Goal: Task Accomplishment & Management: Complete application form

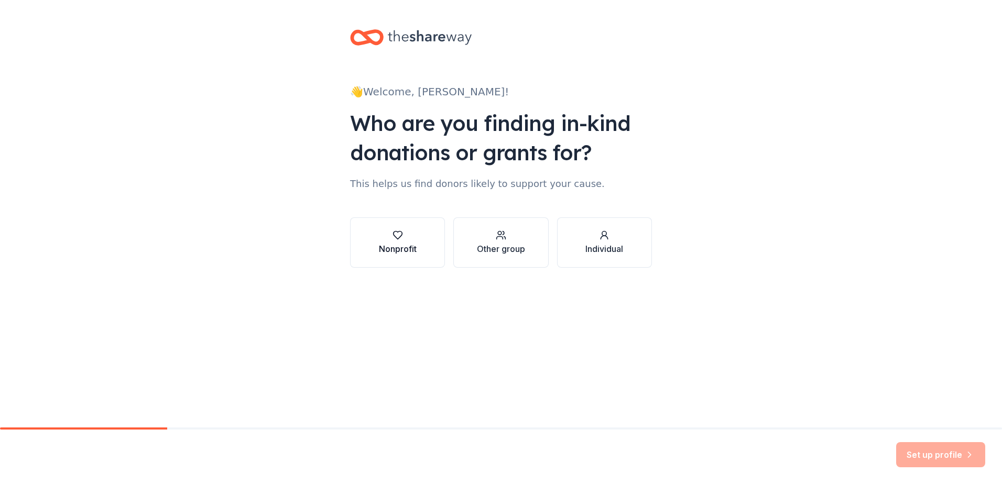
click at [406, 246] on div "Nonprofit" at bounding box center [398, 249] width 38 height 13
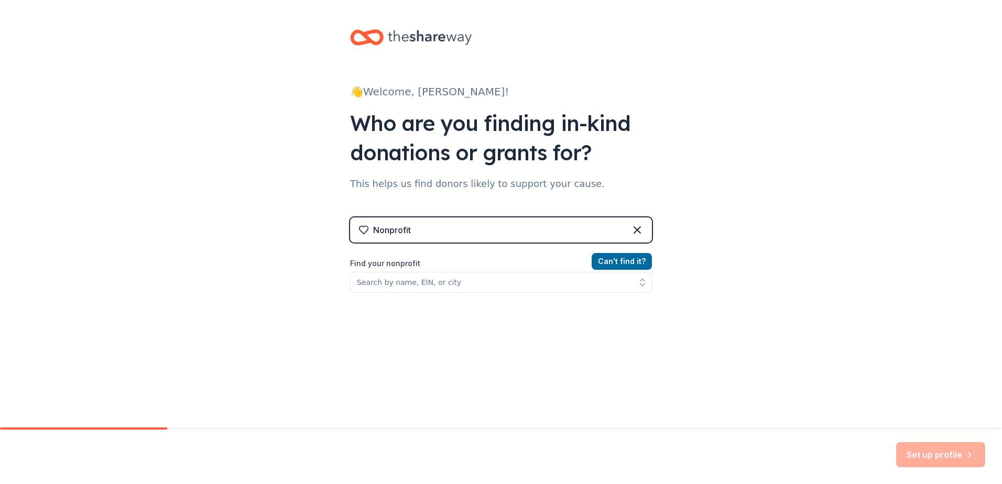
click at [446, 232] on div "Nonprofit" at bounding box center [501, 229] width 302 height 25
click at [635, 228] on icon at bounding box center [637, 230] width 6 height 6
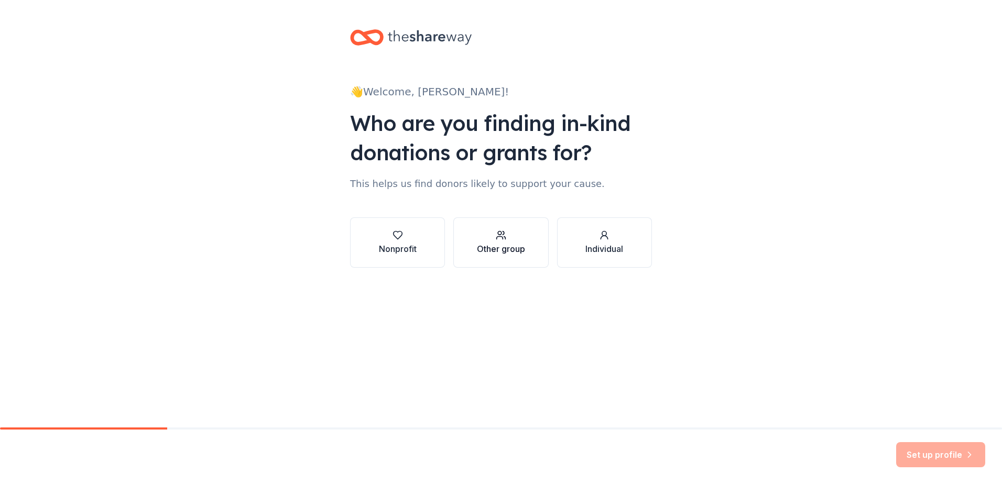
click at [509, 253] on div "Other group" at bounding box center [501, 249] width 48 height 13
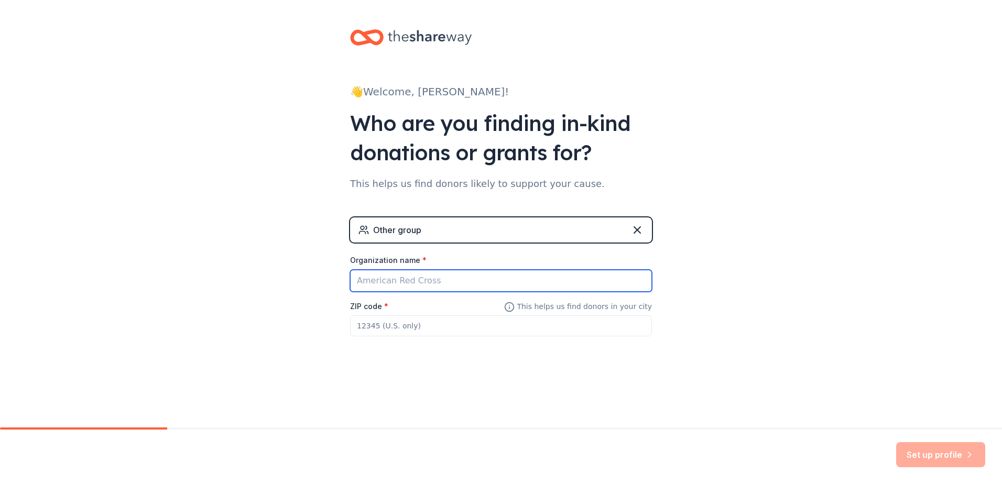
click at [403, 280] on input "Organization name *" at bounding box center [501, 281] width 302 height 22
type input "Westwood Rebels 5x5 Basketball Tournament"
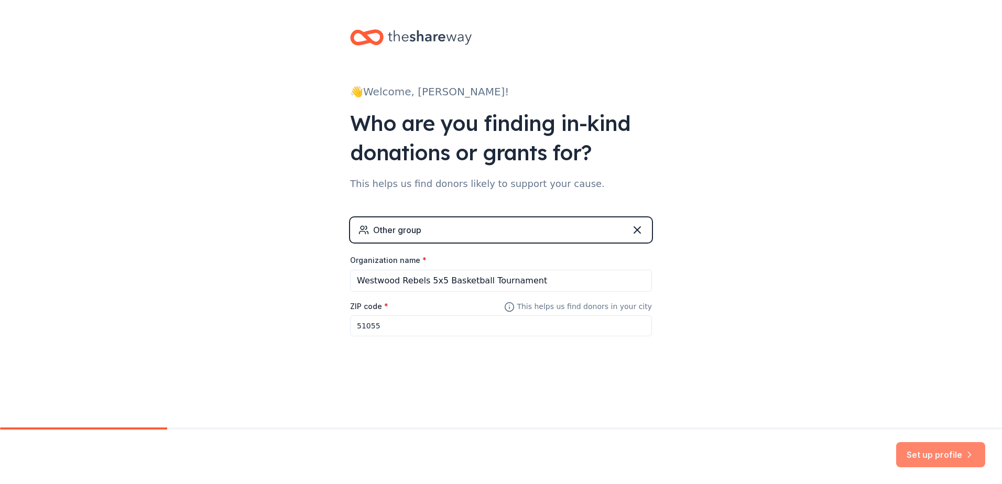
type input "51055"
click at [951, 458] on button "Set up profile" at bounding box center [940, 454] width 89 height 25
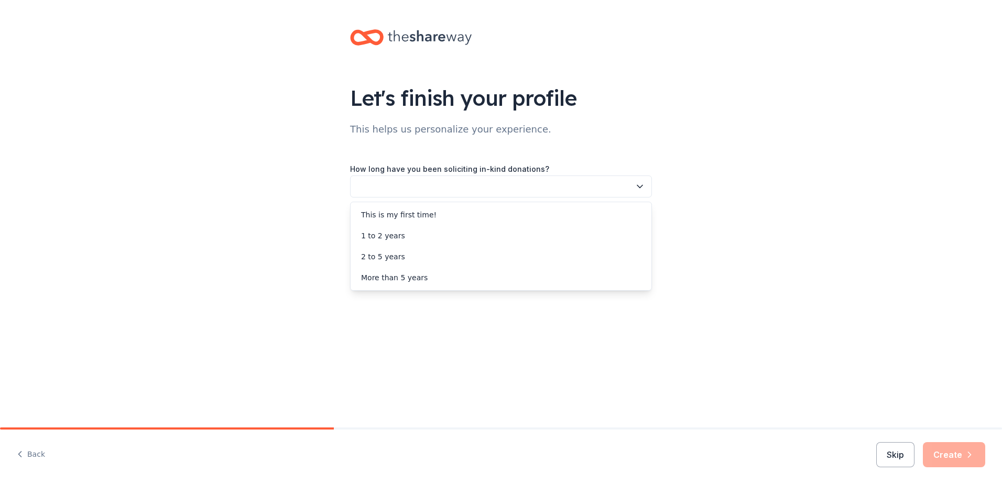
click at [476, 187] on button "button" at bounding box center [501, 187] width 302 height 22
click at [418, 280] on div "More than 5 years" at bounding box center [394, 277] width 67 height 13
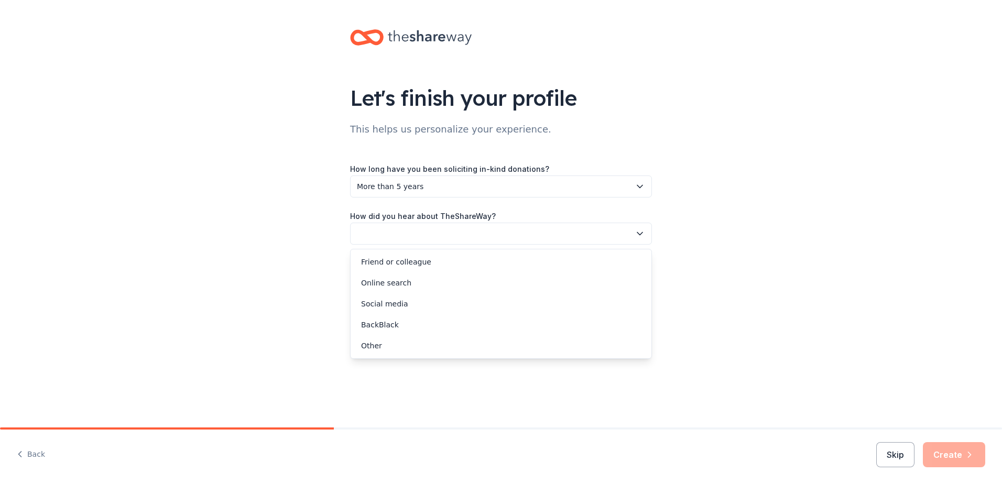
click at [465, 234] on button "button" at bounding box center [501, 234] width 302 height 22
click at [407, 253] on div "Friend or colleague" at bounding box center [501, 261] width 297 height 21
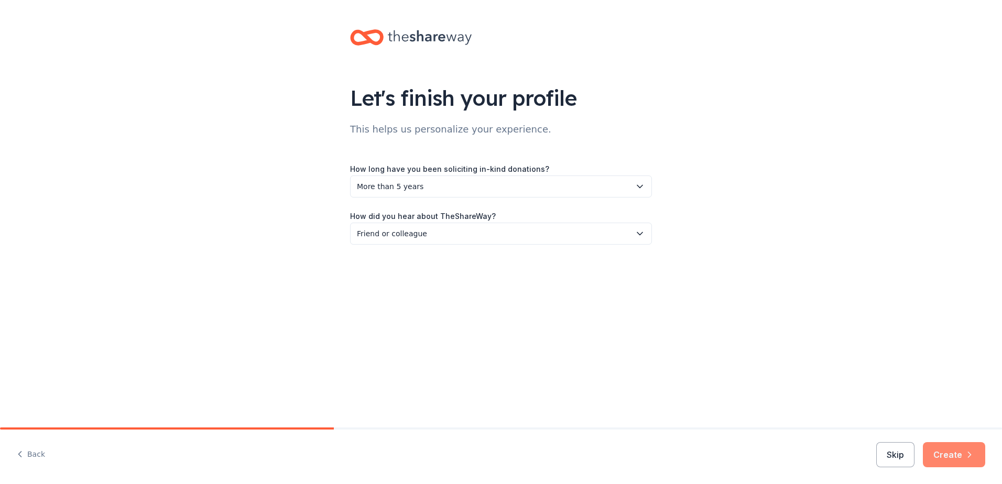
click at [955, 449] on button "Create" at bounding box center [954, 454] width 62 height 25
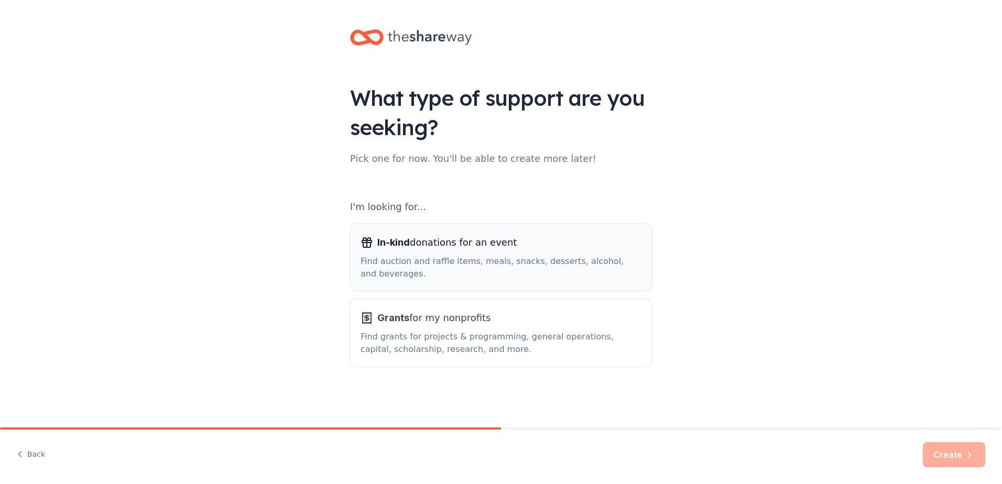
click at [518, 262] on div "Find auction and raffle items, meals, snacks, desserts, alcohol, and beverages." at bounding box center [500, 267] width 281 height 25
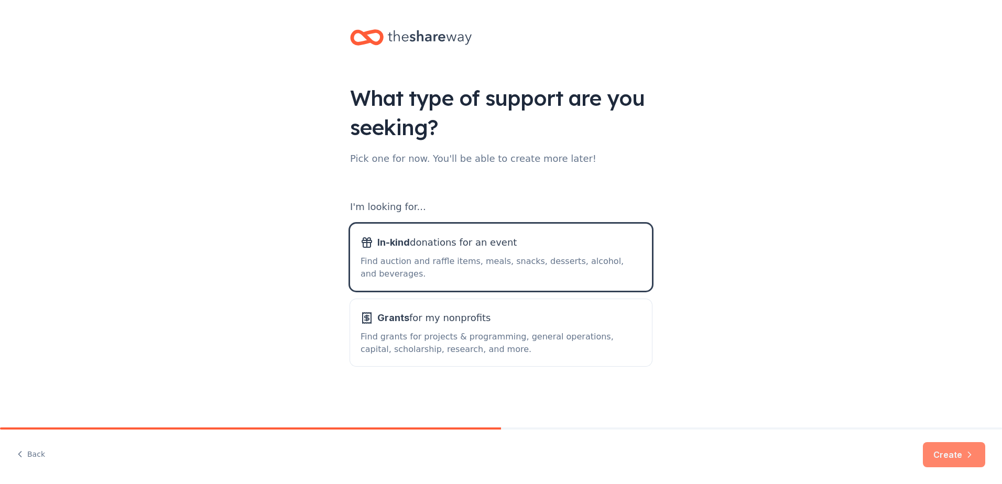
click at [952, 456] on button "Create" at bounding box center [954, 454] width 62 height 25
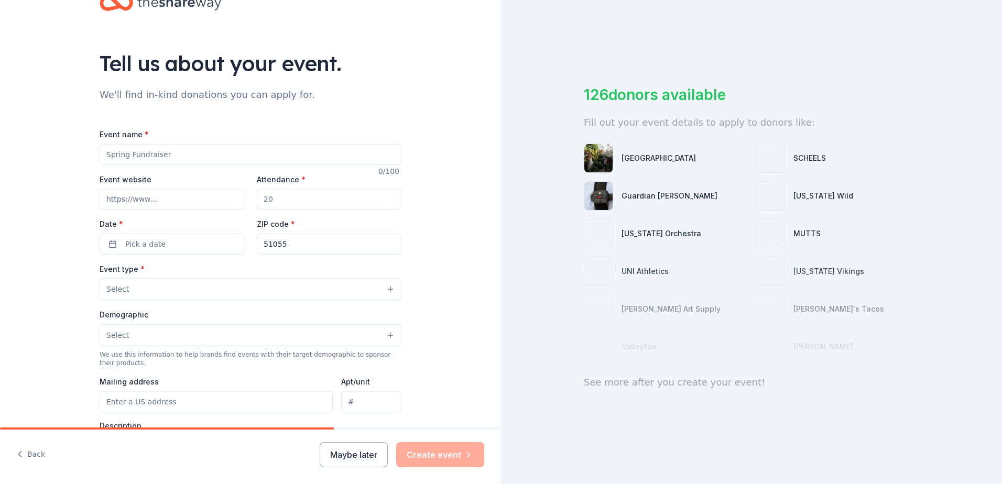
scroll to position [52, 0]
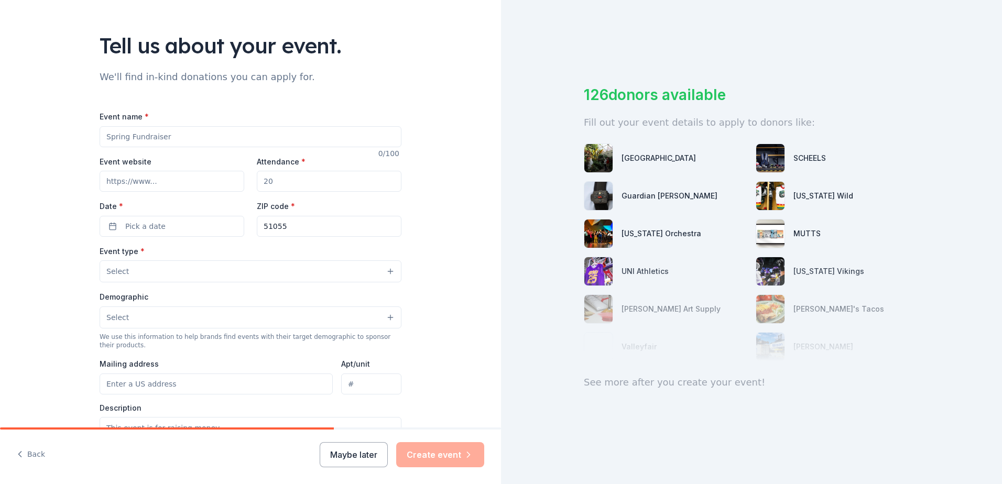
click at [194, 142] on input "Event name *" at bounding box center [251, 136] width 302 height 21
type input "Westwood 5x5 Basketball"
click at [167, 185] on input "Event website" at bounding box center [172, 181] width 145 height 21
type input "500"
click at [177, 224] on button "Pick a date" at bounding box center [172, 226] width 145 height 21
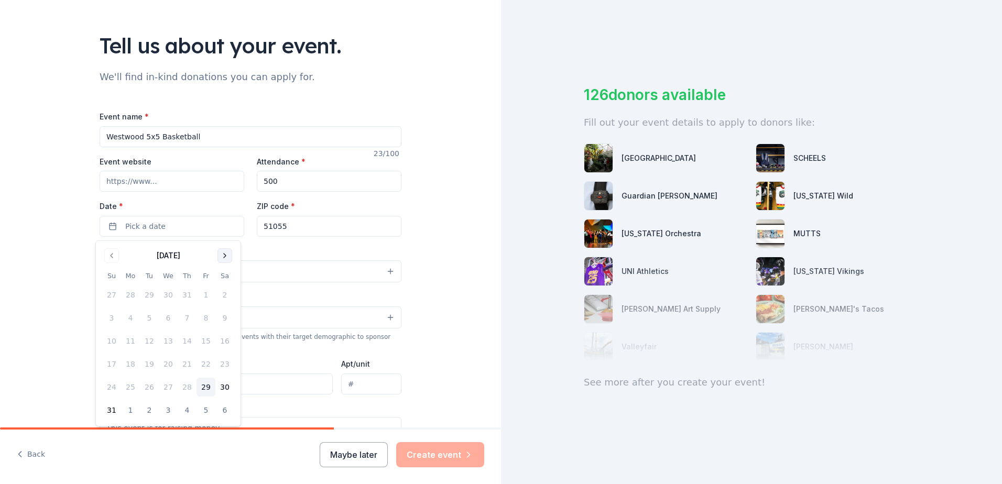
click at [227, 258] on button "Go to next month" at bounding box center [224, 255] width 15 height 15
click at [228, 248] on button "Go to next month" at bounding box center [224, 255] width 15 height 15
click at [225, 323] on button "8" at bounding box center [224, 318] width 19 height 19
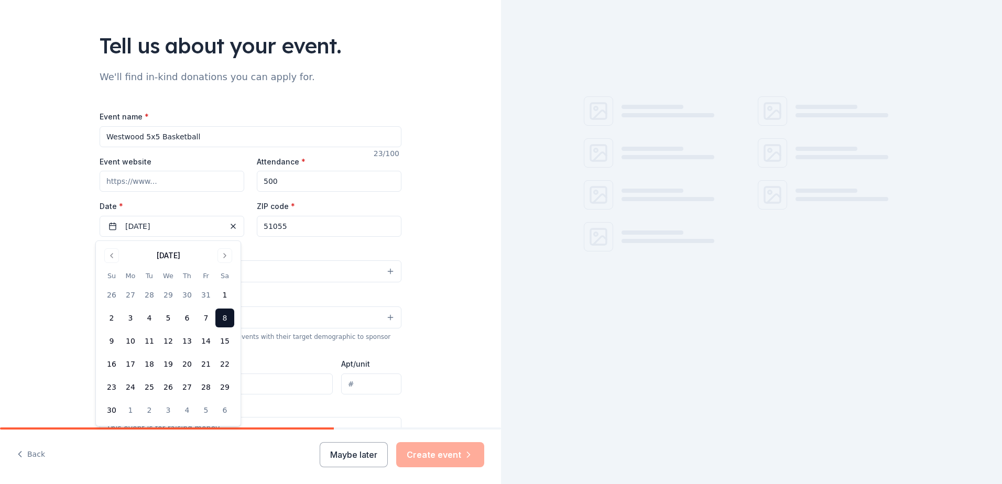
click at [381, 243] on div "Event name * Westwood 5x5 Basketball 23 /100 Event website Attendance * 500 Dat…" at bounding box center [251, 351] width 302 height 480
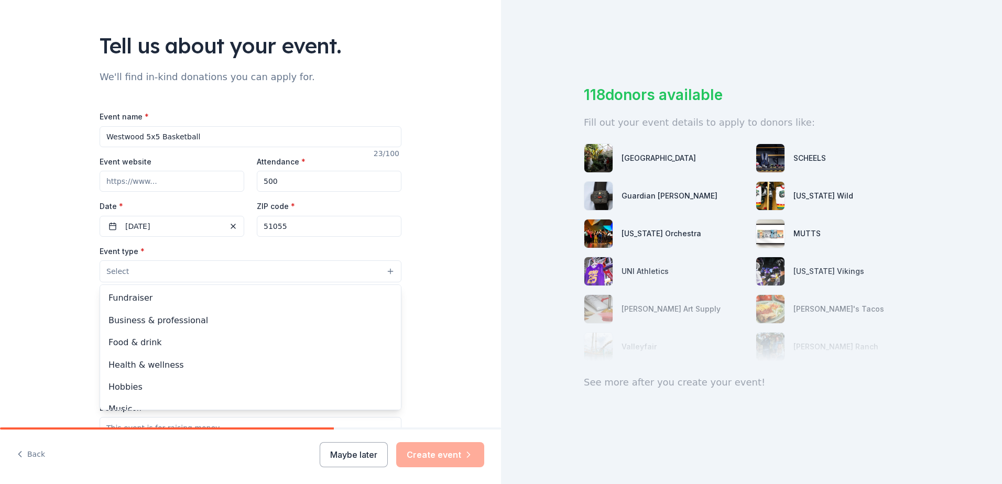
click at [152, 275] on button "Select" at bounding box center [251, 271] width 302 height 22
click at [144, 300] on span "Fundraiser" at bounding box center [250, 298] width 284 height 14
click at [423, 319] on div "Tell us about your event. We'll find in-kind donations you can apply for. Event…" at bounding box center [250, 295] width 501 height 695
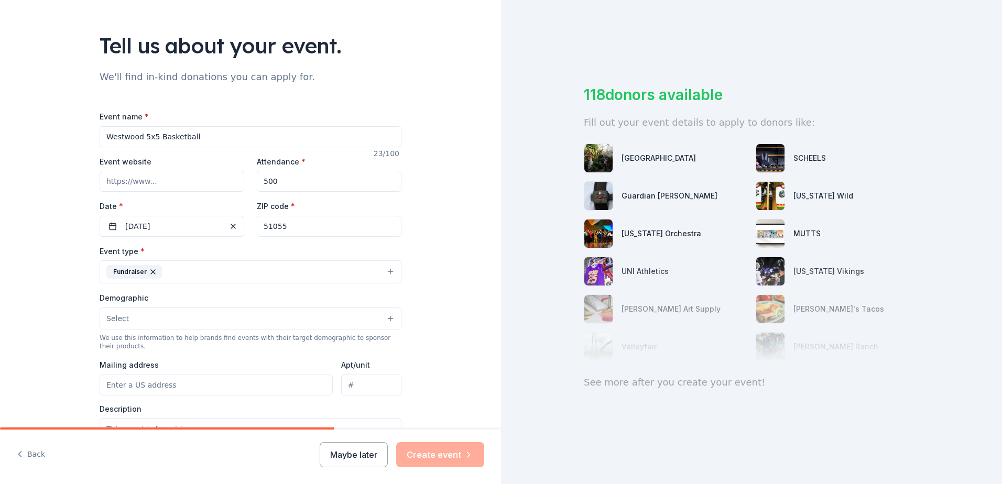
click at [194, 315] on button "Select" at bounding box center [251, 319] width 302 height 22
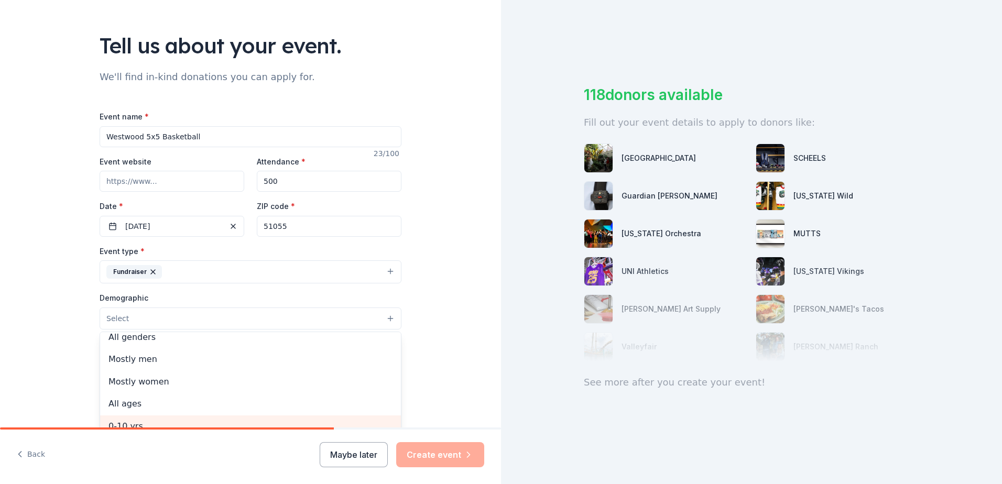
scroll to position [0, 0]
click at [126, 411] on span "All ages" at bounding box center [250, 412] width 284 height 14
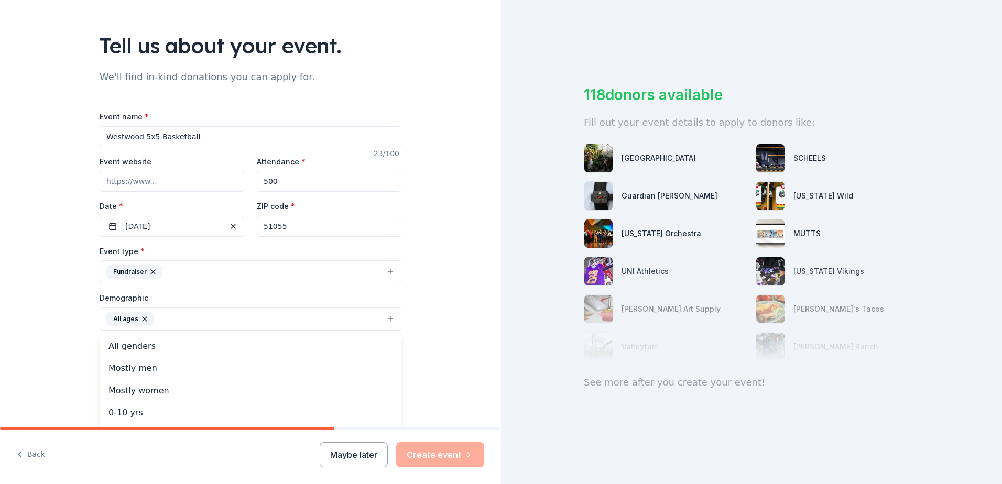
click at [445, 333] on div "Tell us about your event. We'll find in-kind donations you can apply for. Event…" at bounding box center [250, 296] width 501 height 696
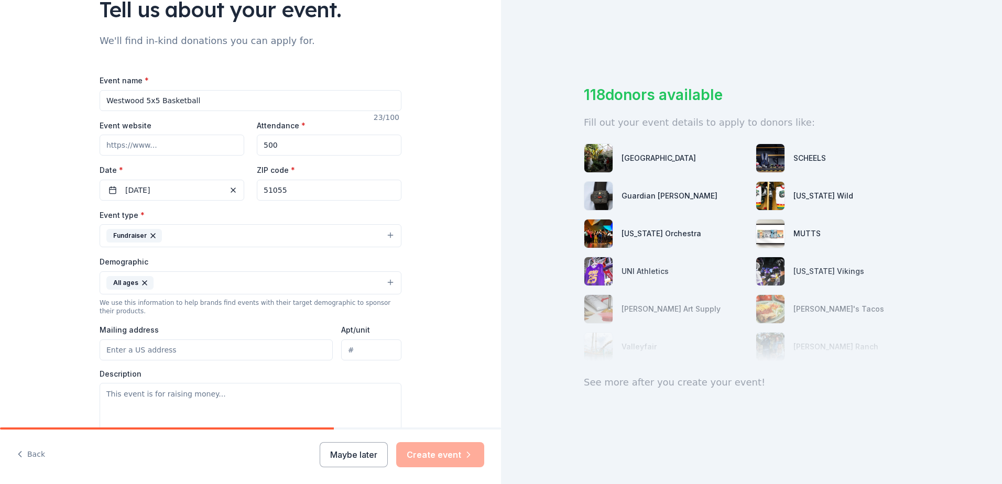
scroll to position [105, 0]
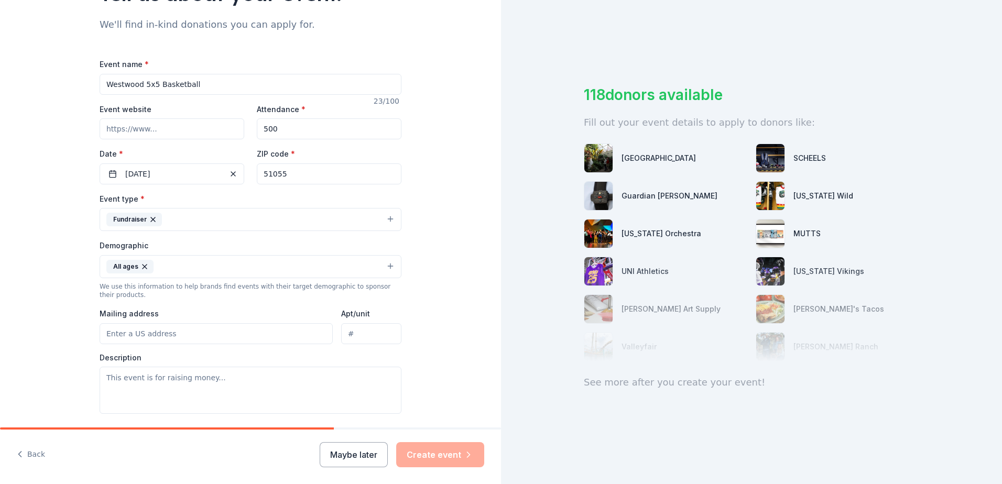
click at [272, 268] on button "All ages" at bounding box center [251, 266] width 302 height 23
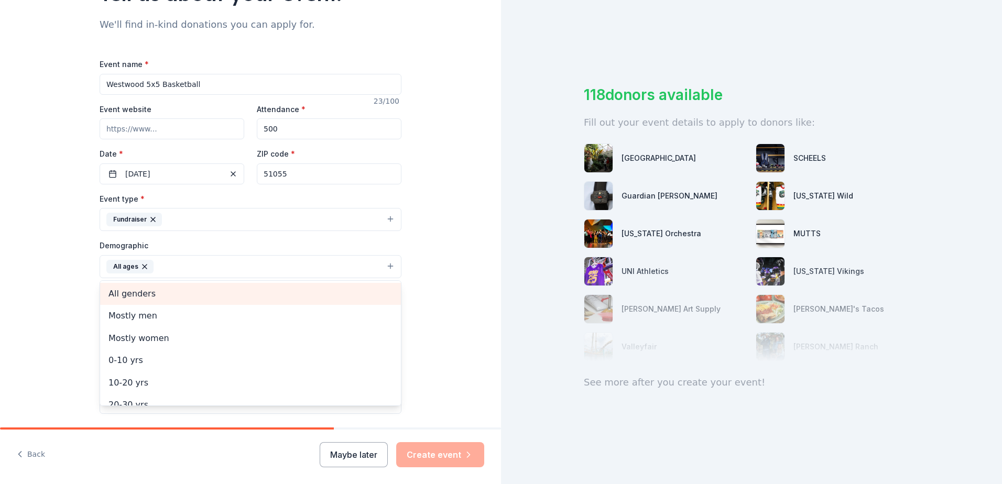
click at [144, 294] on span "All genders" at bounding box center [250, 294] width 284 height 14
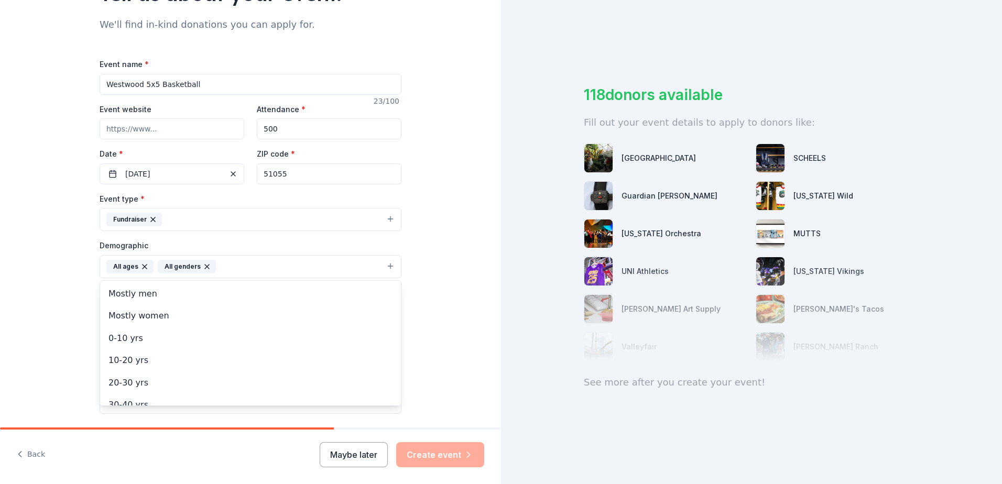
click at [448, 292] on div "Tell us about your event. We'll find in-kind donations you can apply for. Event…" at bounding box center [250, 243] width 501 height 696
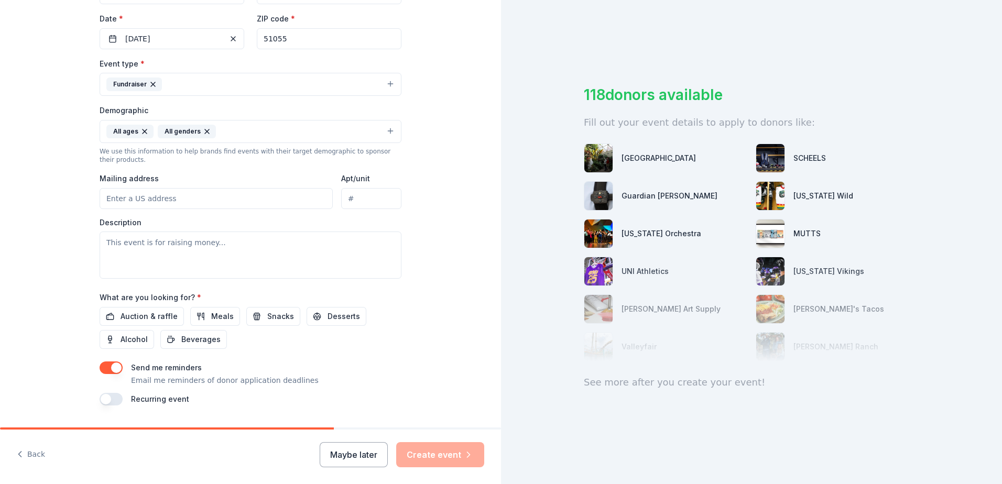
scroll to position [262, 0]
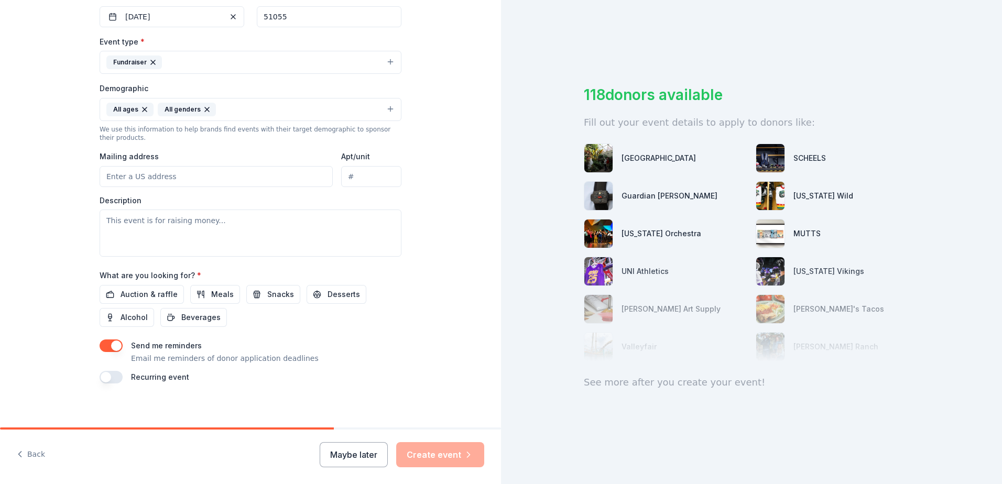
click at [133, 179] on input "Mailing address" at bounding box center [216, 176] width 233 height 21
type input "[STREET_ADDRESS]"
type input "Attn: [PERSON_NAME]"
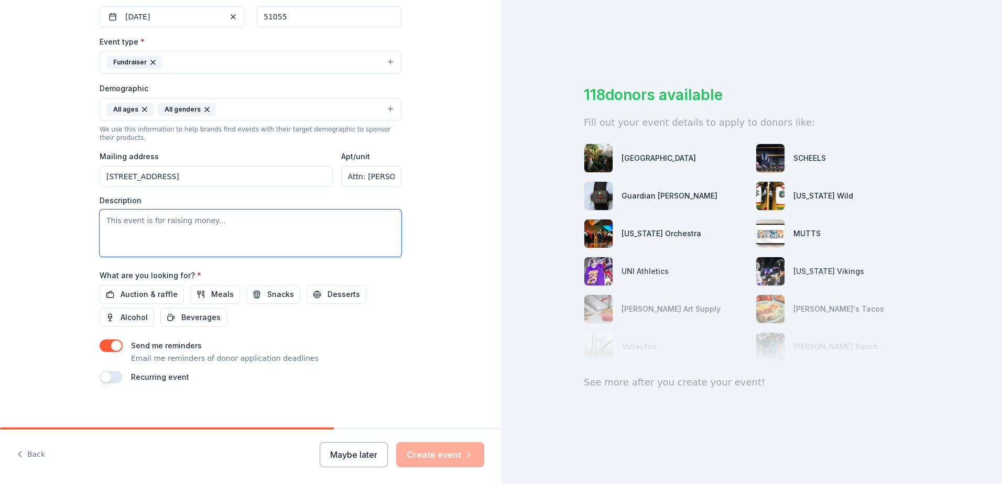
click at [149, 231] on textarea at bounding box center [251, 233] width 302 height 47
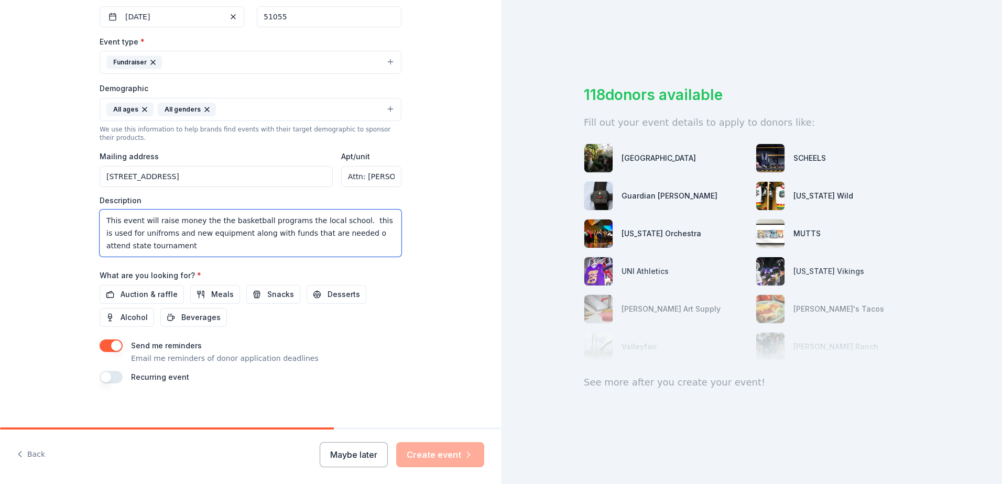
drag, startPoint x: 209, startPoint y: 225, endPoint x: 198, endPoint y: 224, distance: 10.5
click at [198, 224] on textarea "This event will raise money the the basketball programs the local school. this …" at bounding box center [251, 233] width 302 height 47
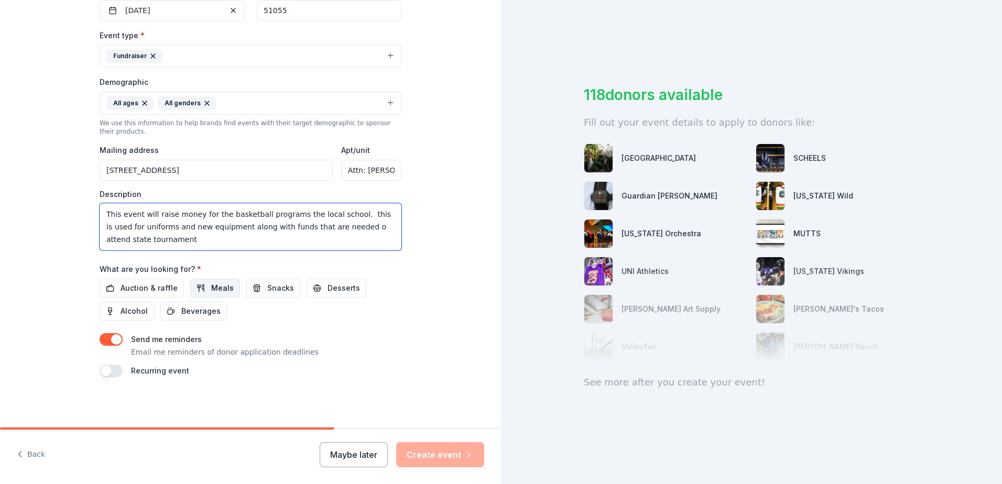
type textarea "This event will raise money for the basketball programs the local school. this …"
click at [211, 288] on span "Meals" at bounding box center [222, 288] width 23 height 13
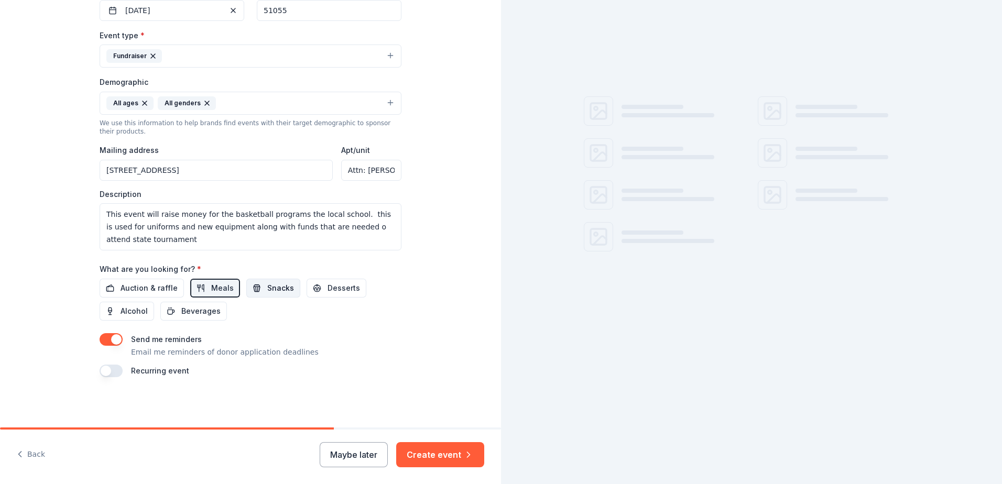
click at [273, 289] on span "Snacks" at bounding box center [280, 288] width 27 height 13
click at [332, 289] on span "Desserts" at bounding box center [343, 288] width 32 height 13
click at [128, 311] on span "Alcohol" at bounding box center [133, 311] width 27 height 13
click at [140, 311] on span "Alcohol" at bounding box center [133, 311] width 27 height 13
click at [185, 310] on span "Beverages" at bounding box center [200, 311] width 39 height 13
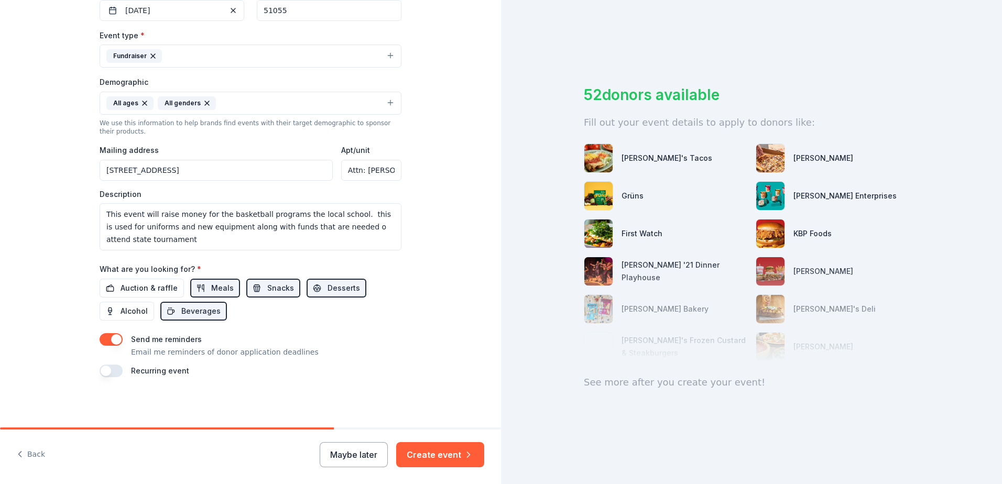
click at [105, 340] on button "button" at bounding box center [111, 339] width 23 height 13
click at [441, 458] on button "Create event" at bounding box center [440, 454] width 88 height 25
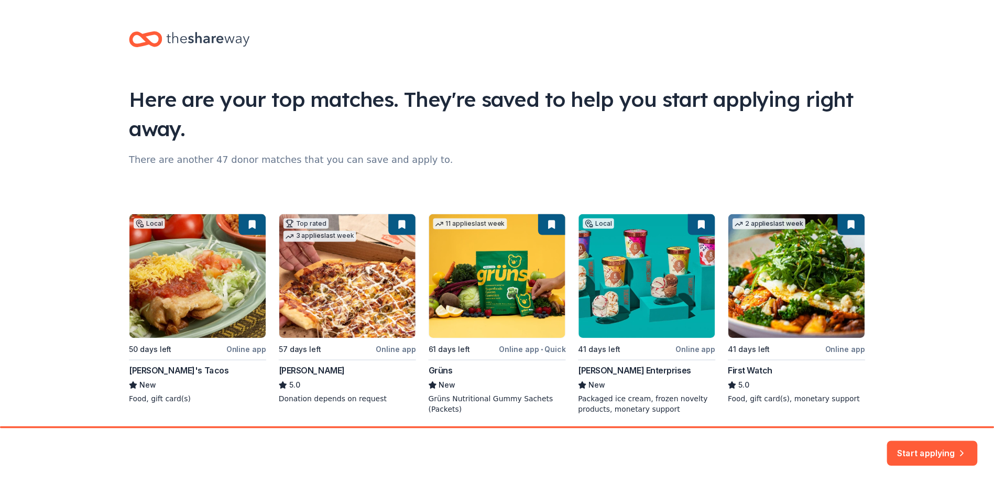
scroll to position [38, 0]
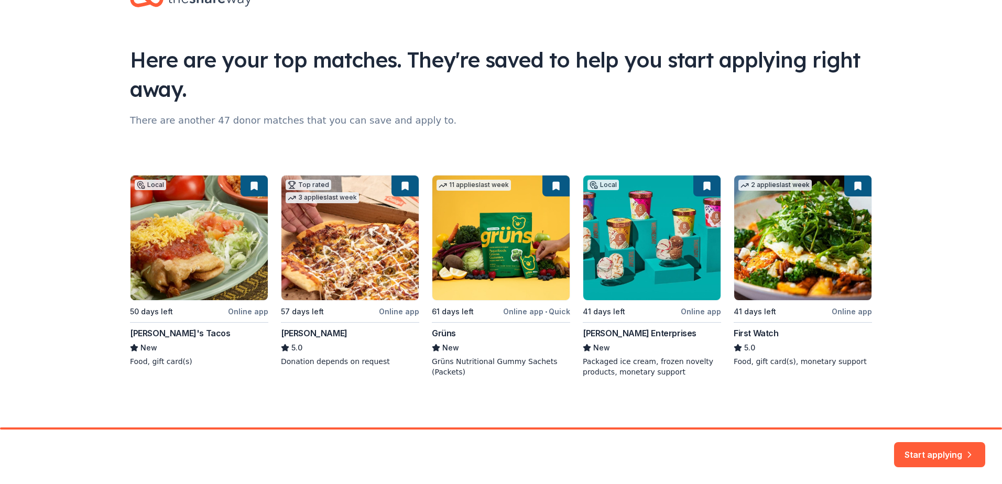
click at [675, 278] on div "Local 50 days left Online app [PERSON_NAME]'s Tacos New Food, gift card(s) Top …" at bounding box center [501, 276] width 742 height 202
click at [932, 448] on button "Start applying" at bounding box center [939, 448] width 91 height 25
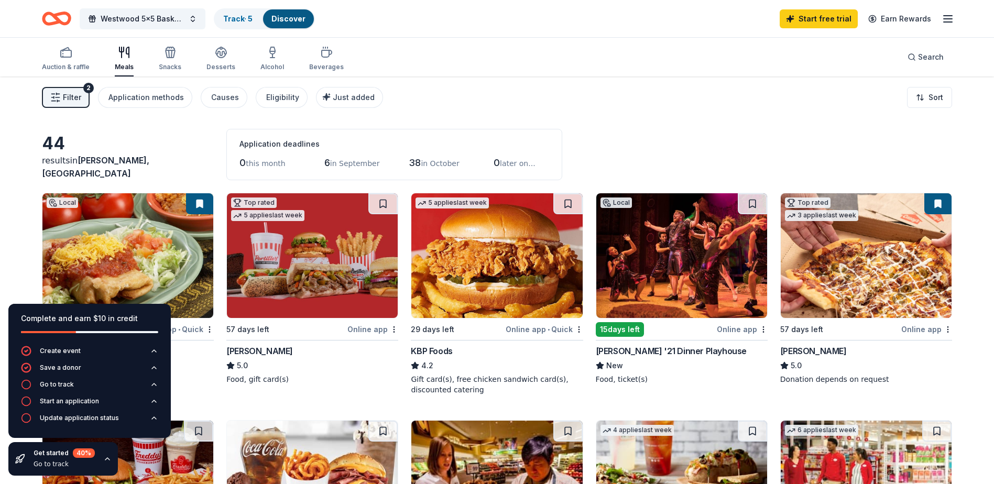
click at [671, 139] on div "44 results in [PERSON_NAME], [GEOGRAPHIC_DATA] Application deadlines 0 this mon…" at bounding box center [497, 154] width 910 height 51
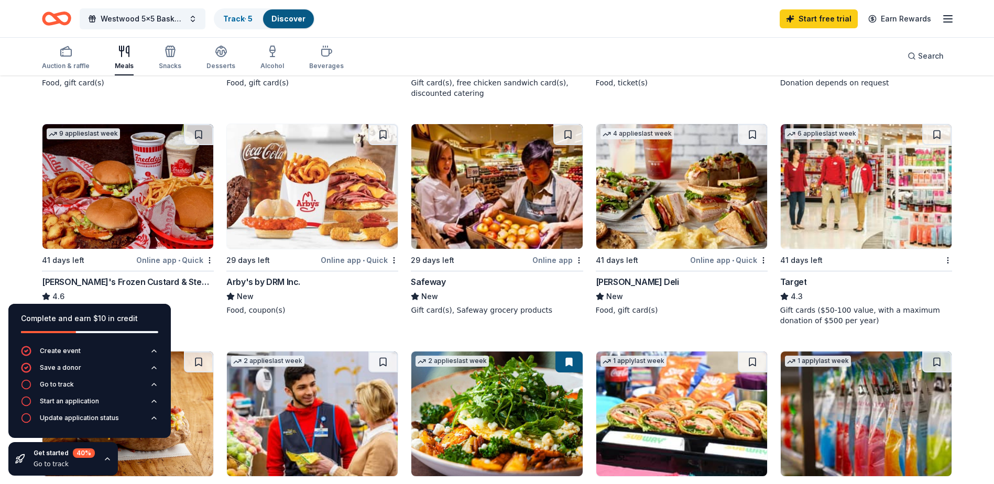
scroll to position [314, 0]
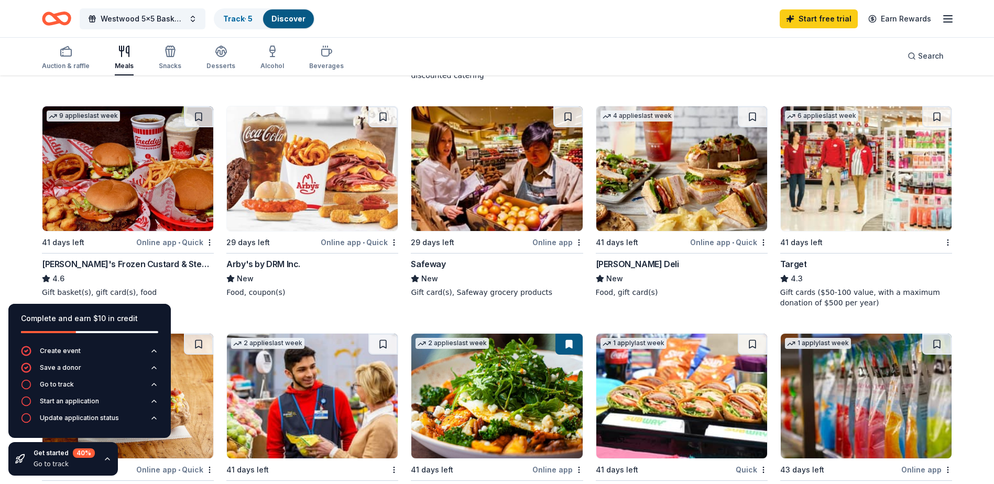
click at [157, 242] on div "Online app • Quick" at bounding box center [175, 242] width 78 height 13
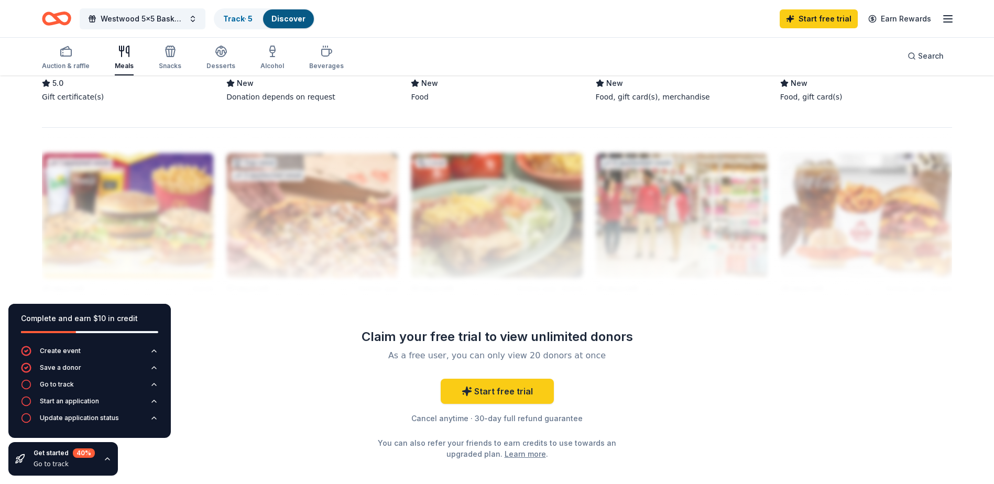
scroll to position [995, 0]
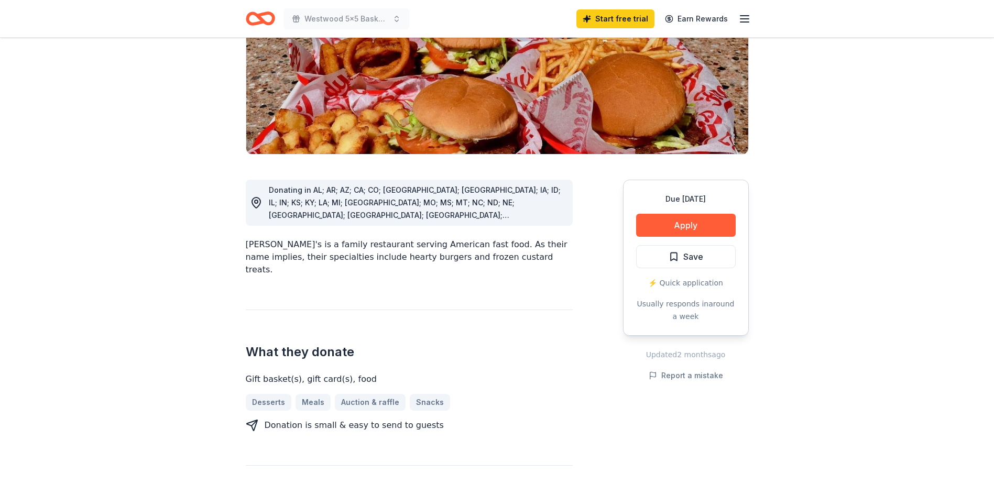
scroll to position [210, 0]
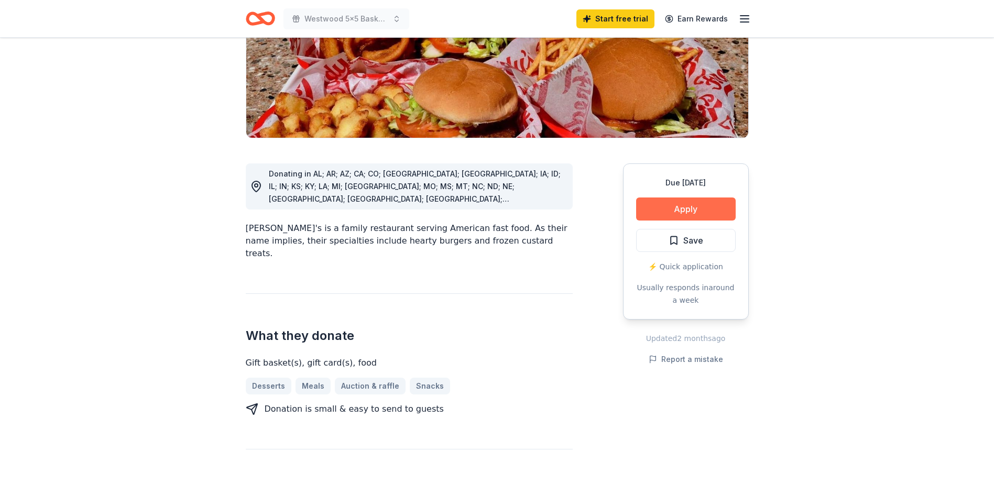
click at [694, 198] on button "Apply" at bounding box center [686, 209] width 100 height 23
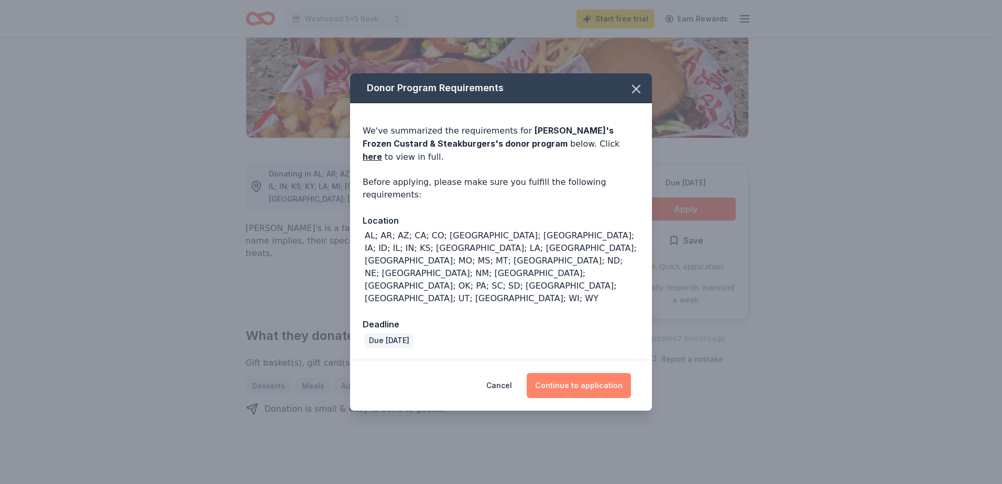
click at [587, 373] on button "Continue to application" at bounding box center [579, 385] width 104 height 25
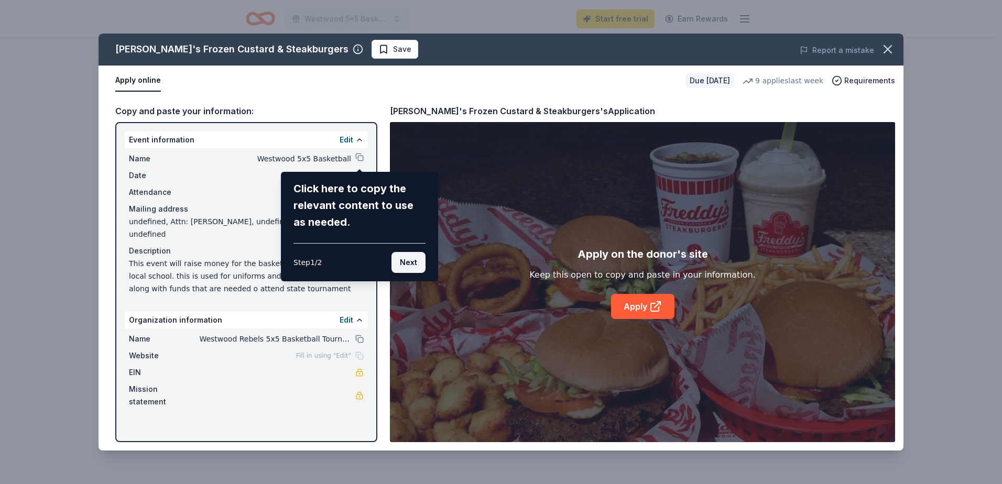
click at [416, 265] on button "Next" at bounding box center [408, 262] width 34 height 21
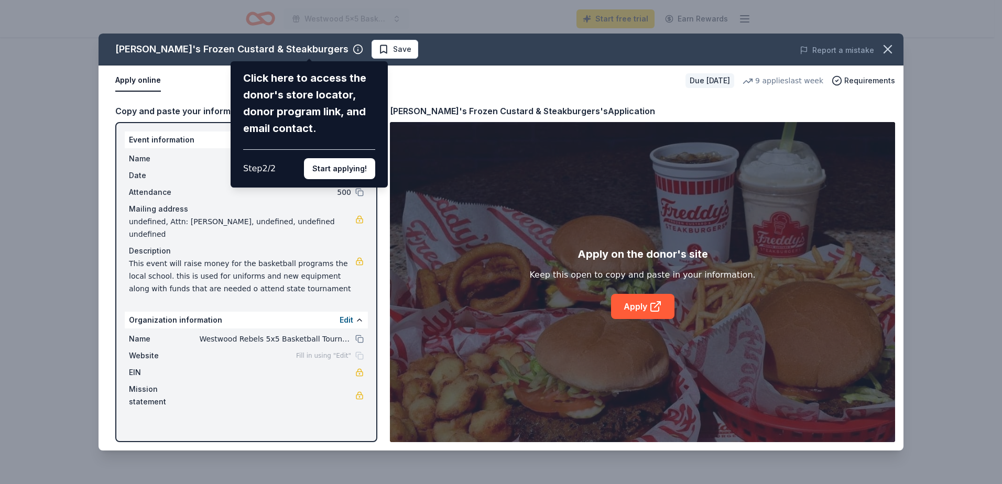
click at [78, 144] on div "Freddy's Frozen Custard & Steakburgers Click here to access the donor's store l…" at bounding box center [501, 242] width 1002 height 484
